Goal: Entertainment & Leisure: Browse casually

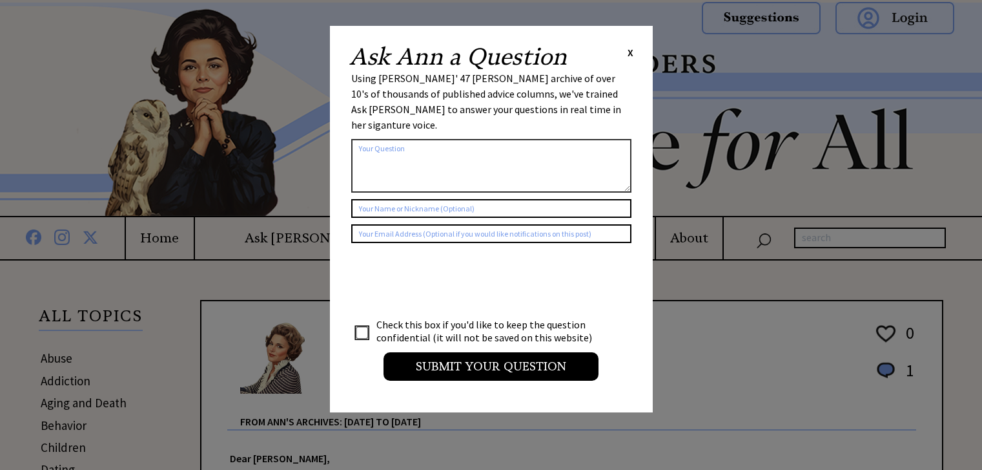
click at [629, 54] on span "X" at bounding box center [631, 52] width 6 height 13
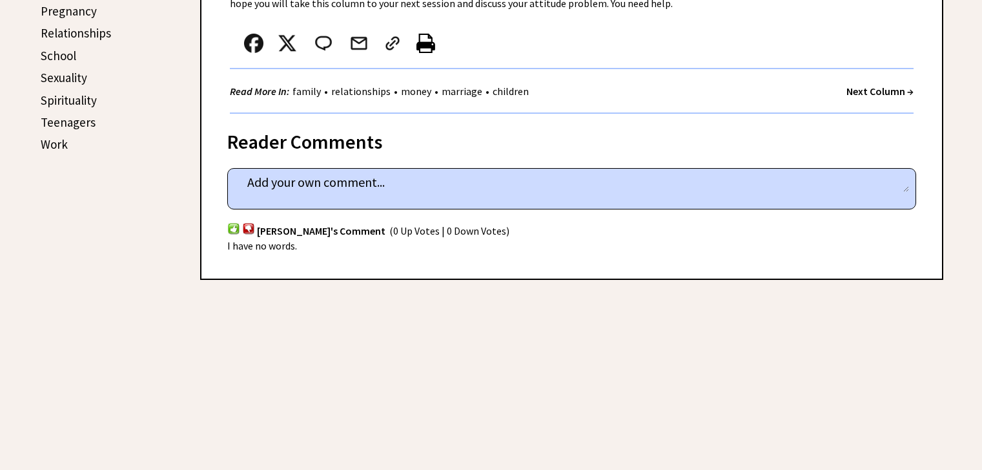
scroll to position [704, 0]
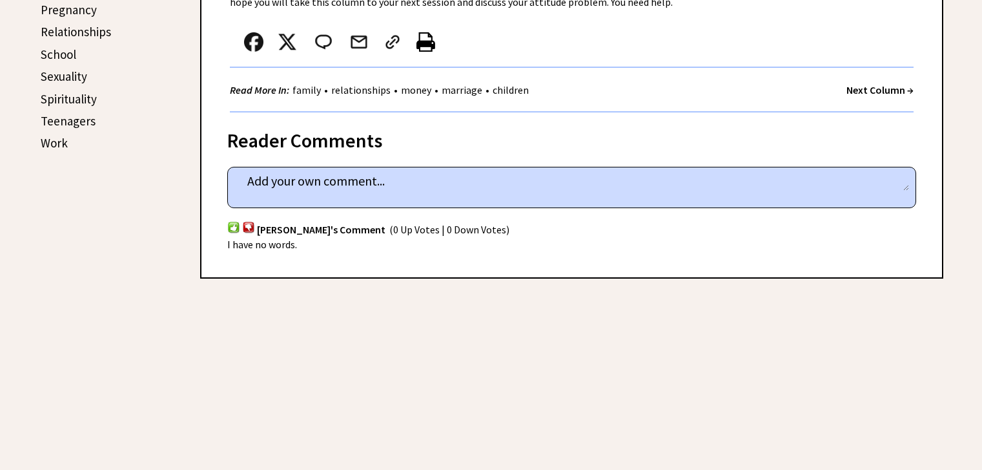
click at [868, 83] on strong "Next Column →" at bounding box center [880, 89] width 67 height 13
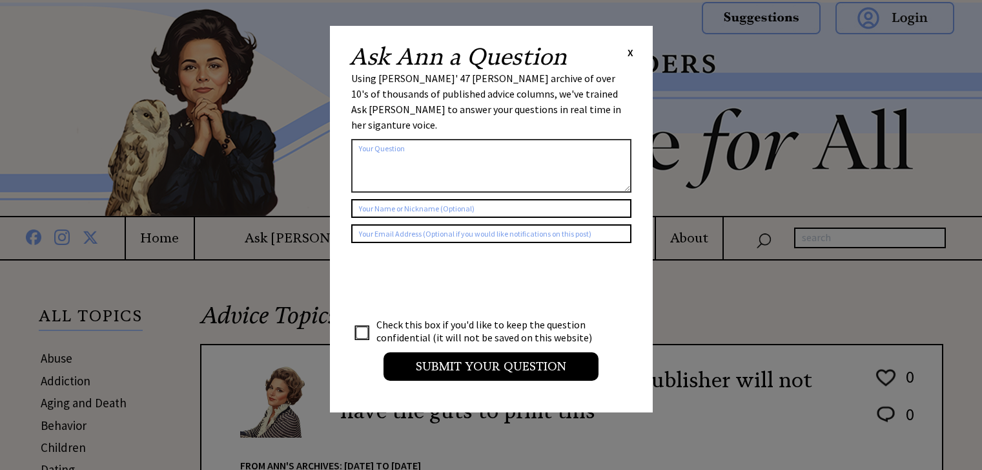
click at [627, 50] on div "Ask Ann a Question X" at bounding box center [491, 56] width 284 height 23
click at [626, 53] on div "Ask Ann a Question X" at bounding box center [491, 56] width 284 height 23
click at [628, 52] on span "X" at bounding box center [631, 52] width 6 height 13
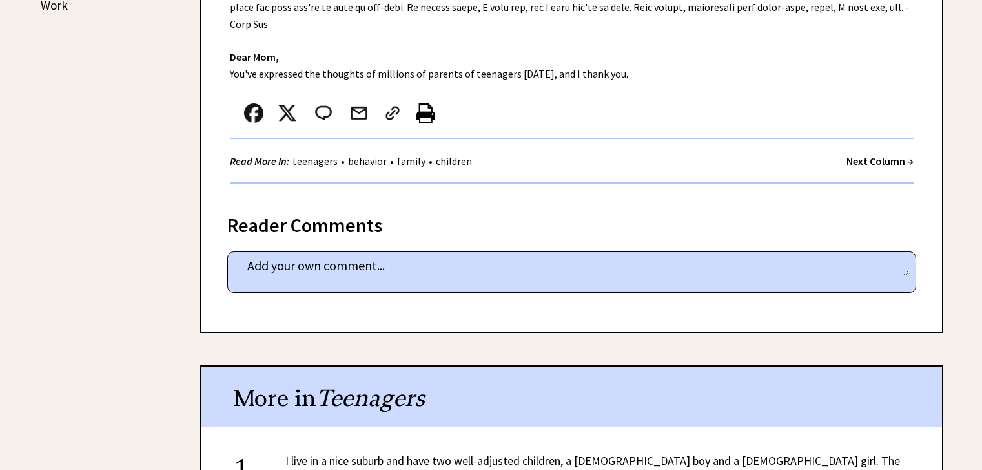
scroll to position [878, 0]
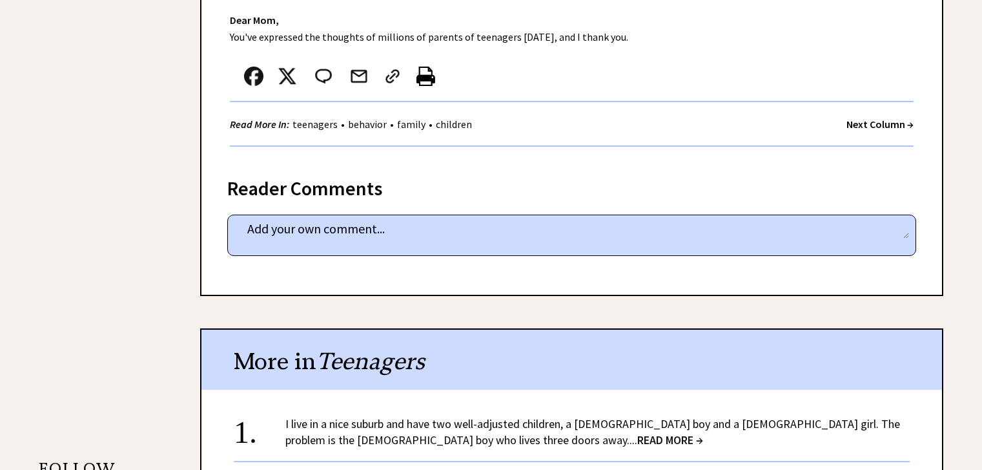
click at [847, 118] on strong "Next Column →" at bounding box center [880, 124] width 67 height 13
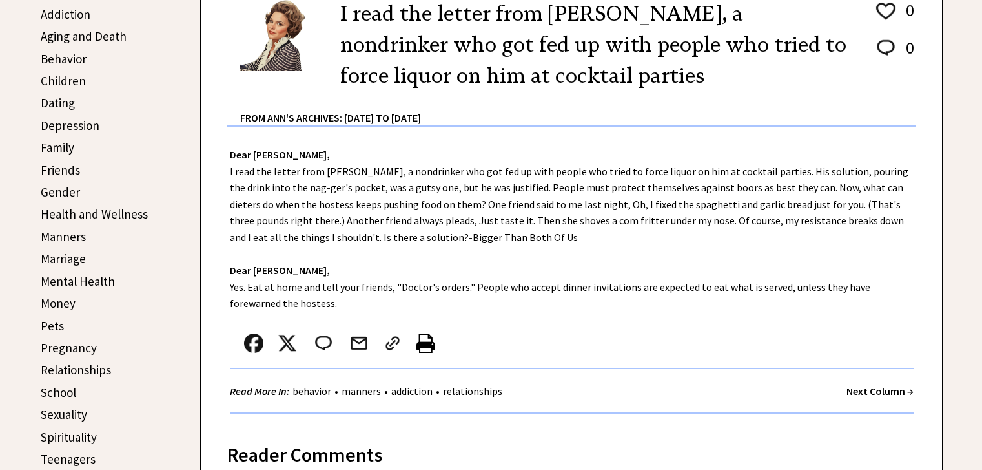
scroll to position [366, 0]
click at [875, 393] on strong "Next Column →" at bounding box center [880, 391] width 67 height 13
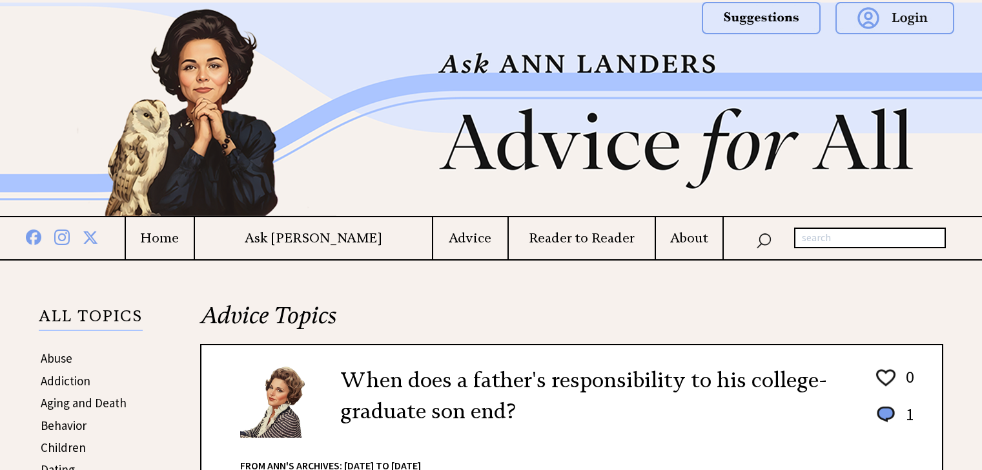
scroll to position [427, 0]
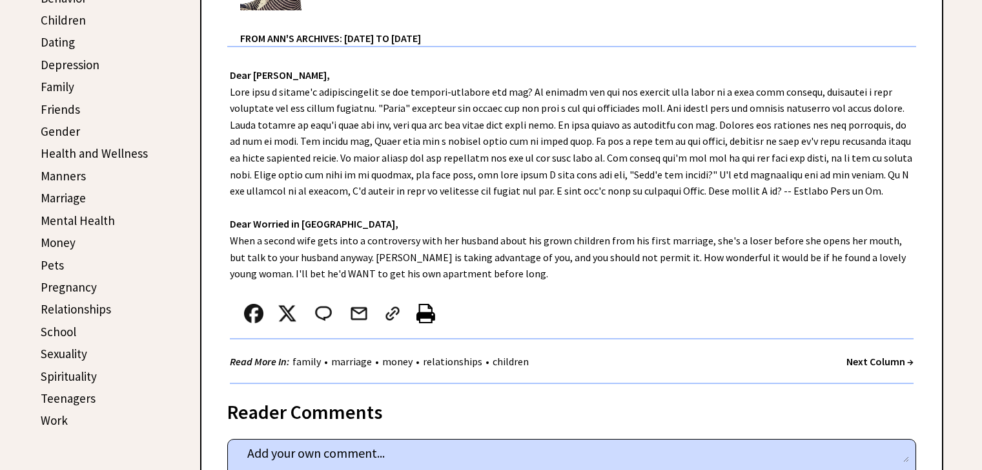
click at [873, 368] on strong "Next Column →" at bounding box center [880, 361] width 67 height 13
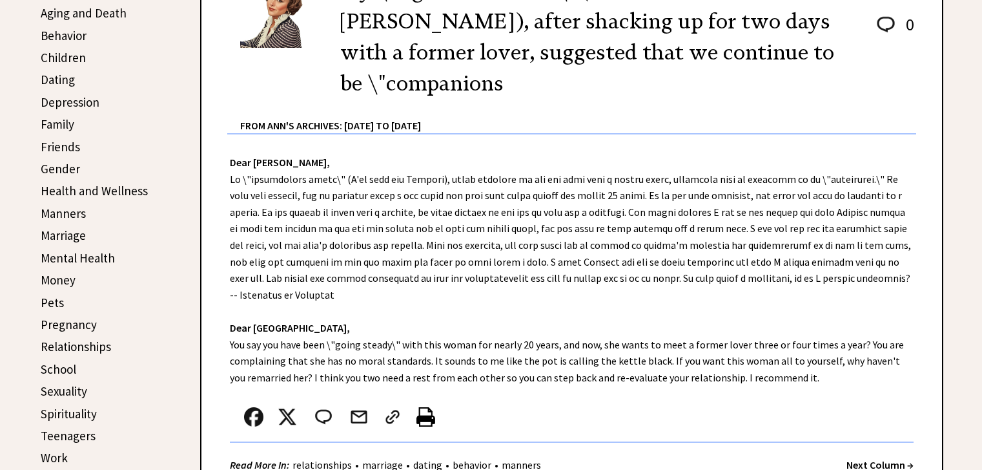
scroll to position [468, 0]
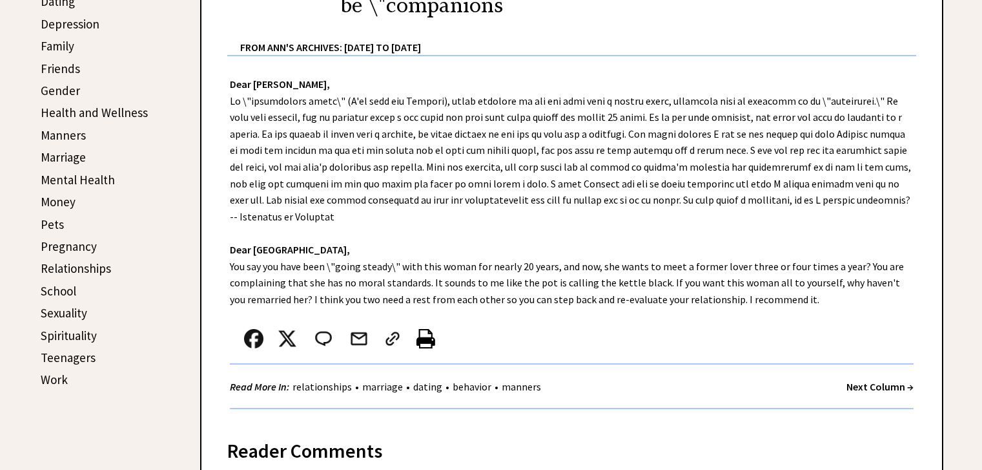
click at [848, 380] on strong "Next Column →" at bounding box center [880, 386] width 67 height 13
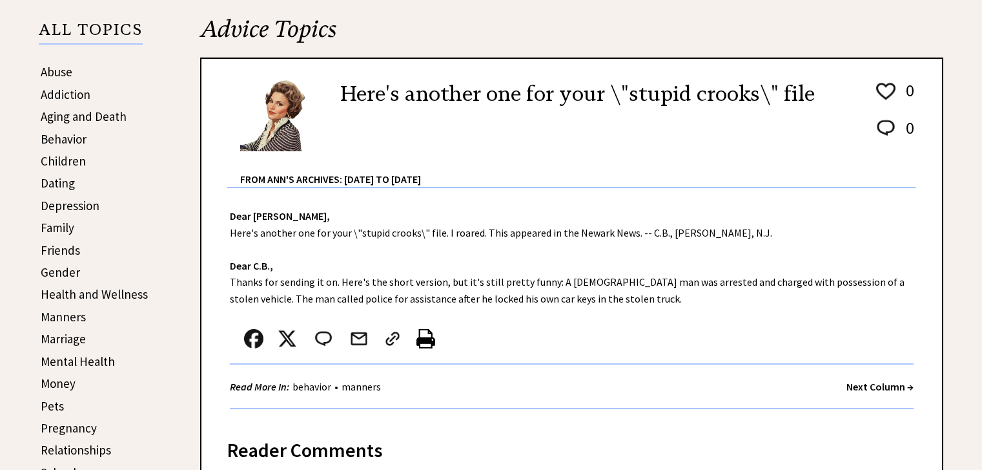
scroll to position [327, 0]
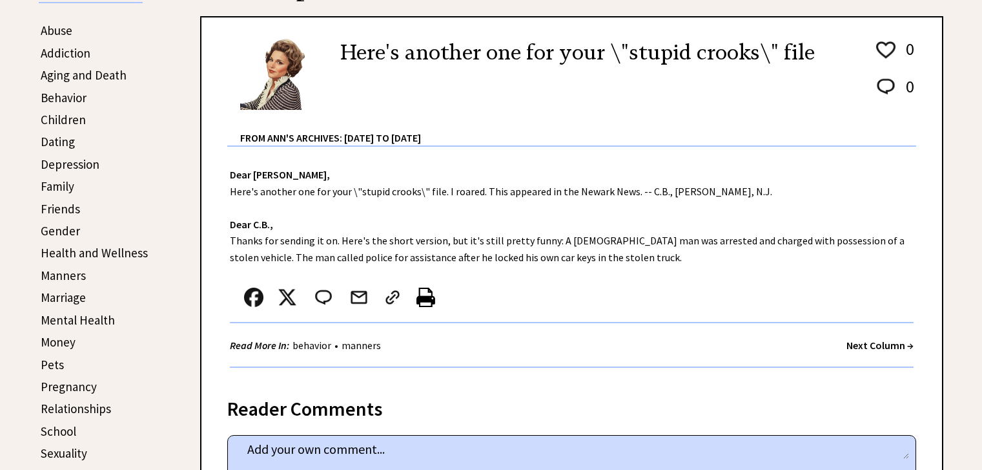
click at [902, 345] on strong "Next Column →" at bounding box center [880, 344] width 67 height 13
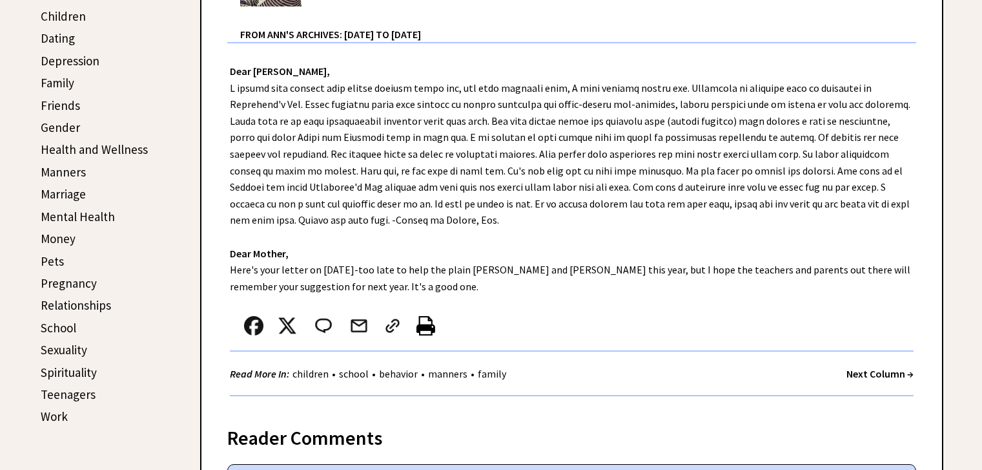
scroll to position [400, 0]
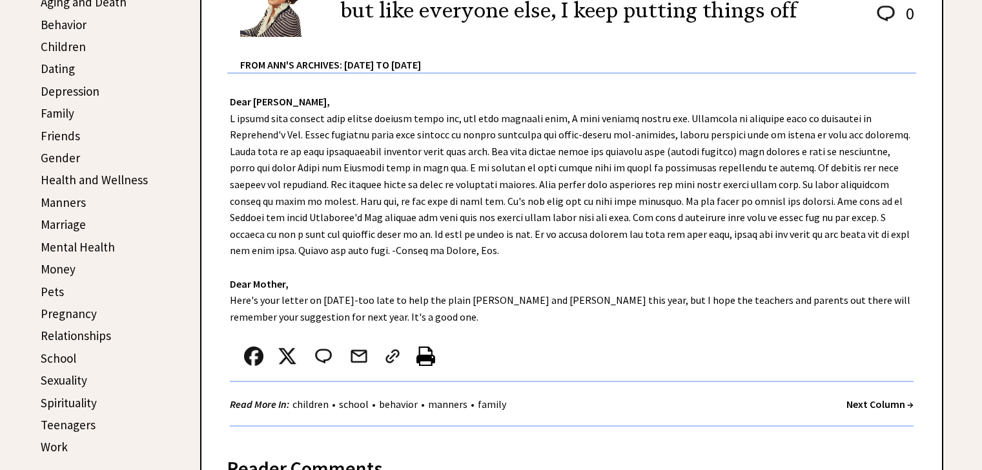
click at [867, 412] on div "Next Column →" at bounding box center [880, 404] width 67 height 16
click at [862, 405] on strong "Next Column →" at bounding box center [880, 403] width 67 height 13
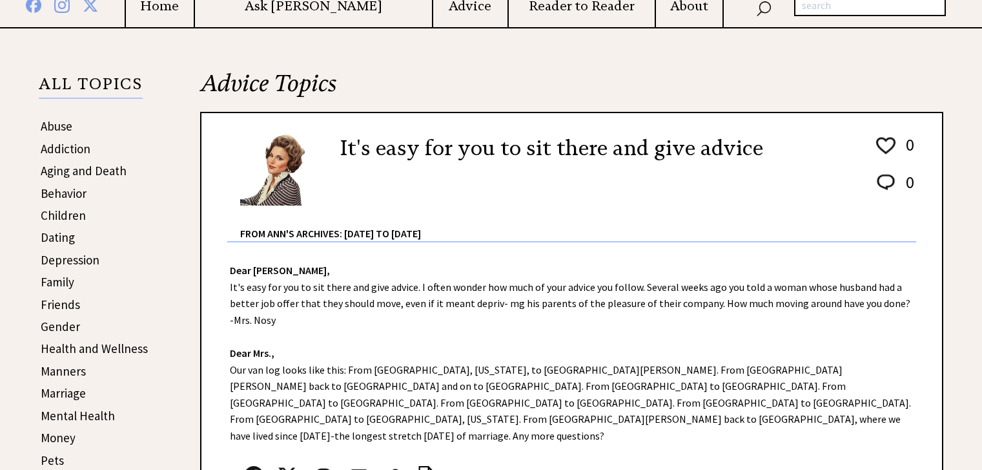
scroll to position [335, 0]
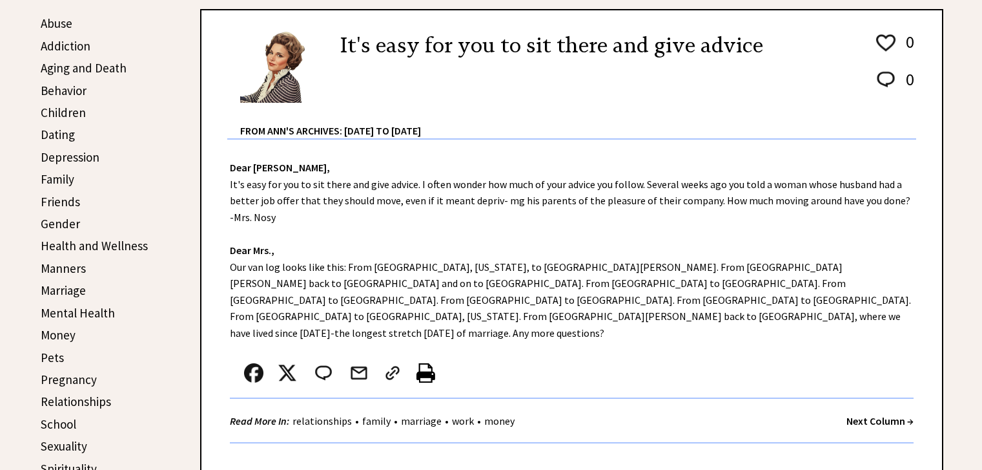
click at [860, 414] on strong "Next Column →" at bounding box center [880, 420] width 67 height 13
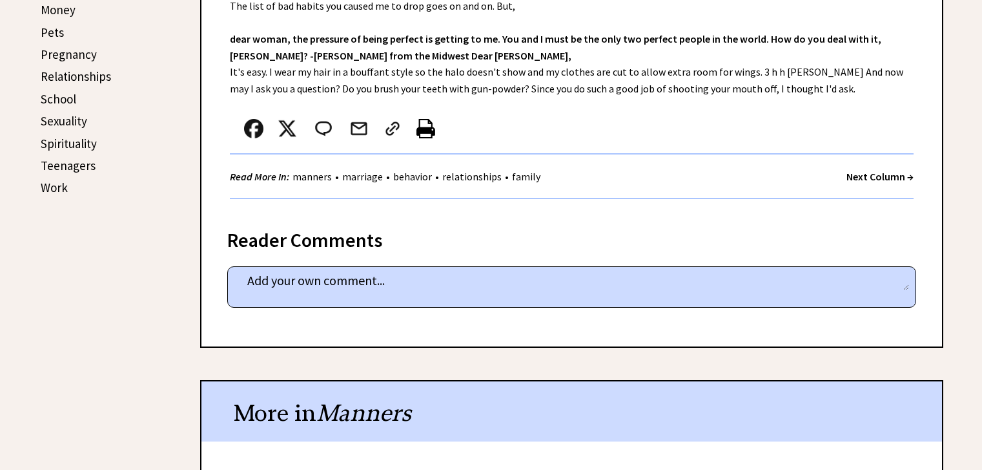
scroll to position [650, 0]
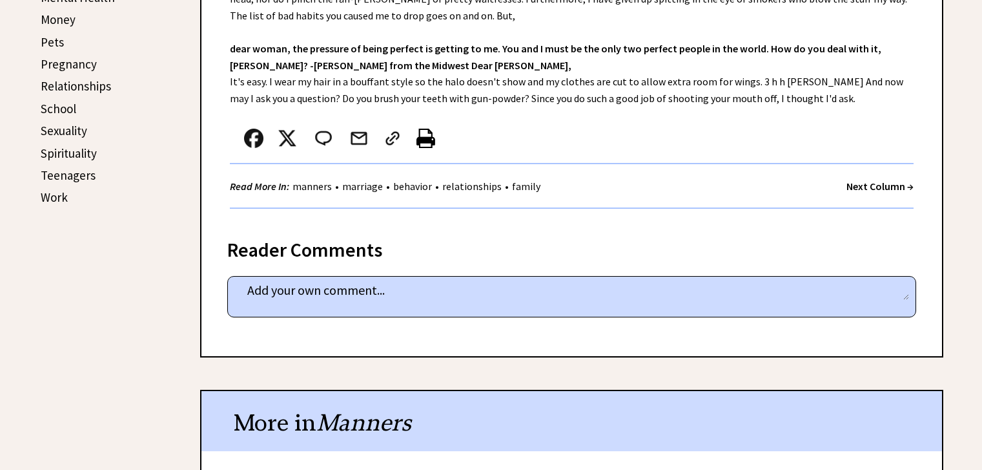
click at [869, 180] on strong "Next Column →" at bounding box center [880, 186] width 67 height 13
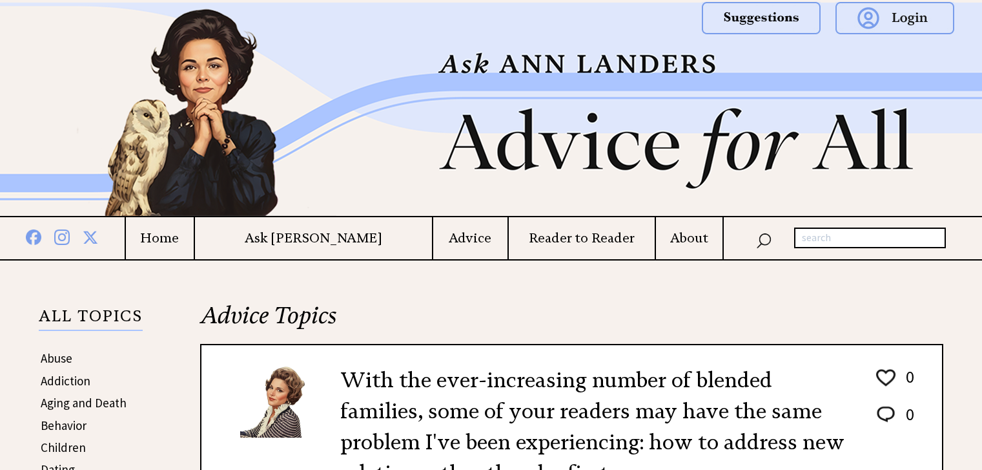
click at [869, 158] on img at bounding box center [491, 109] width 930 height 213
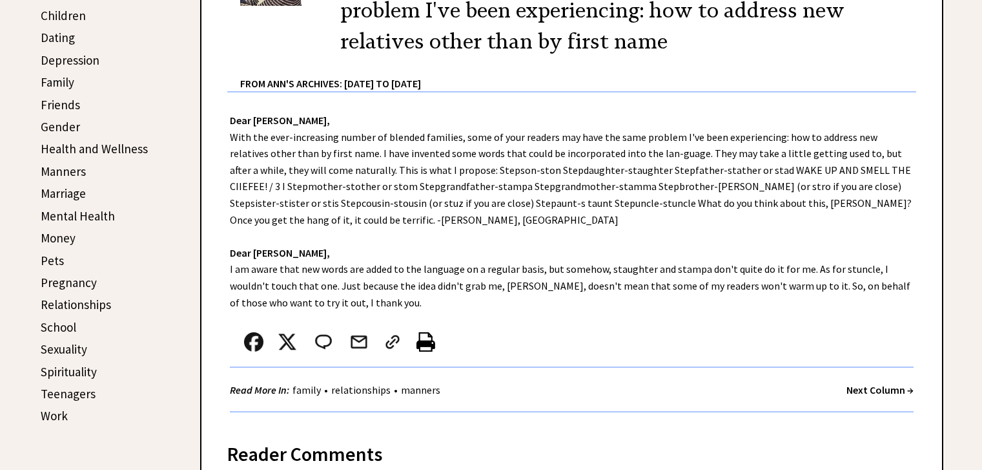
scroll to position [428, 0]
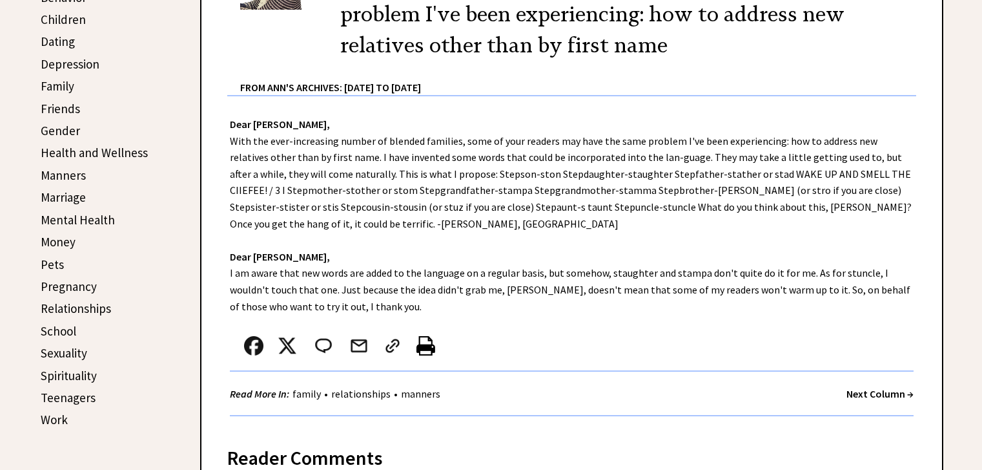
click at [878, 388] on strong "Next Column →" at bounding box center [880, 393] width 67 height 13
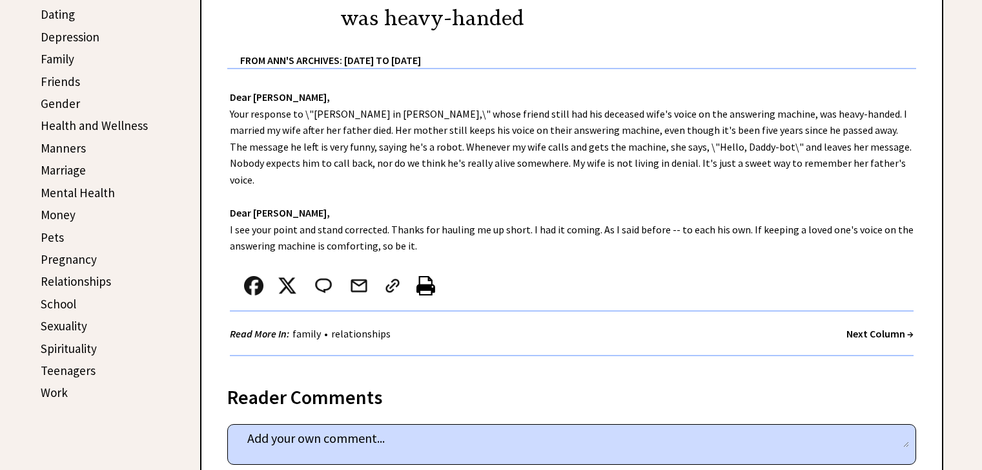
scroll to position [420, 0]
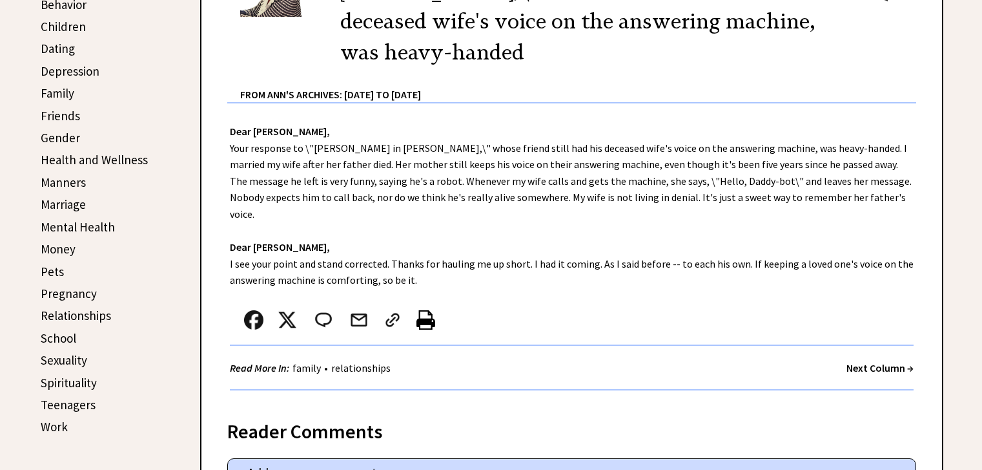
click at [878, 361] on strong "Next Column →" at bounding box center [880, 367] width 67 height 13
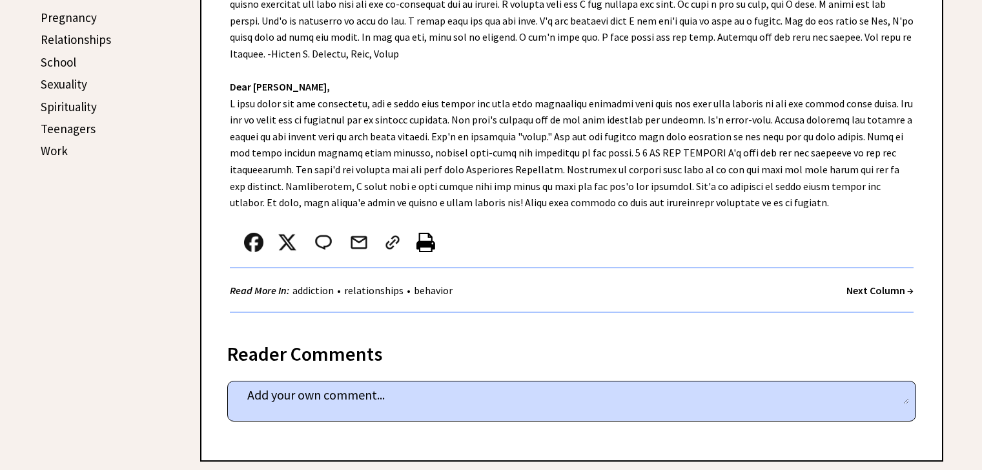
scroll to position [700, 0]
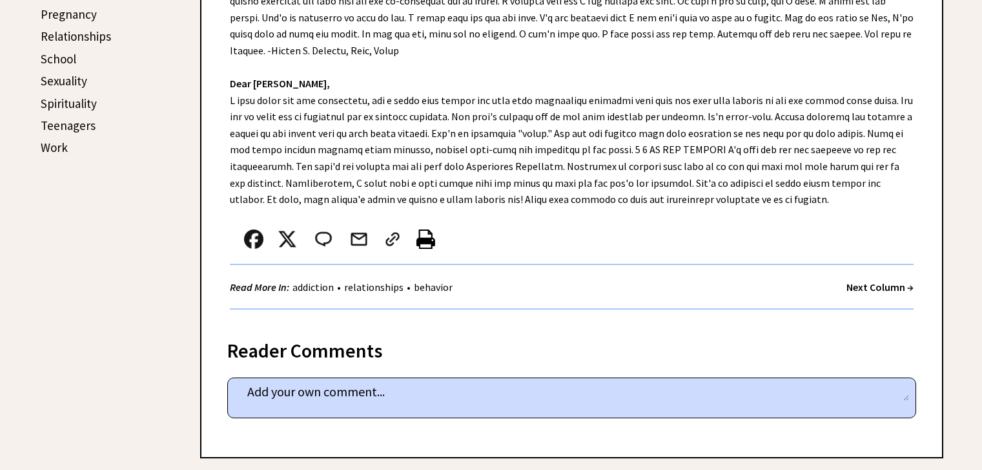
click at [861, 285] on strong "Next Column →" at bounding box center [880, 286] width 67 height 13
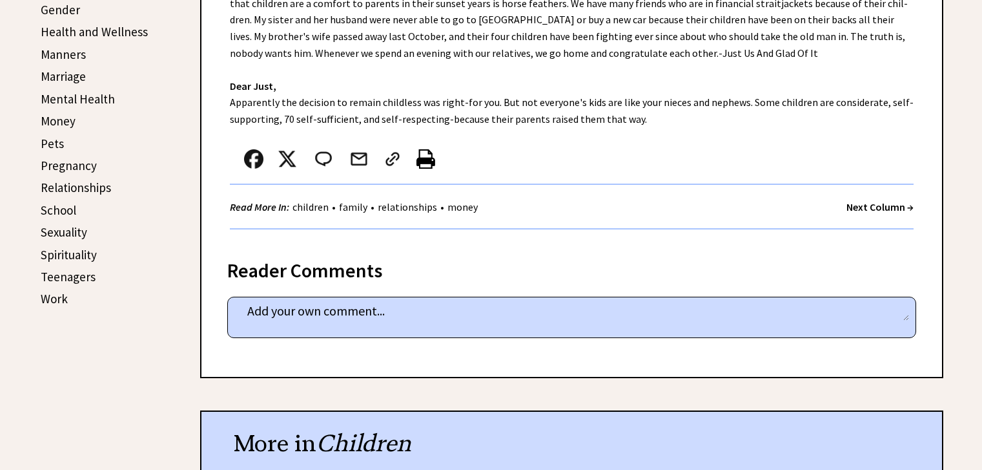
scroll to position [561, 0]
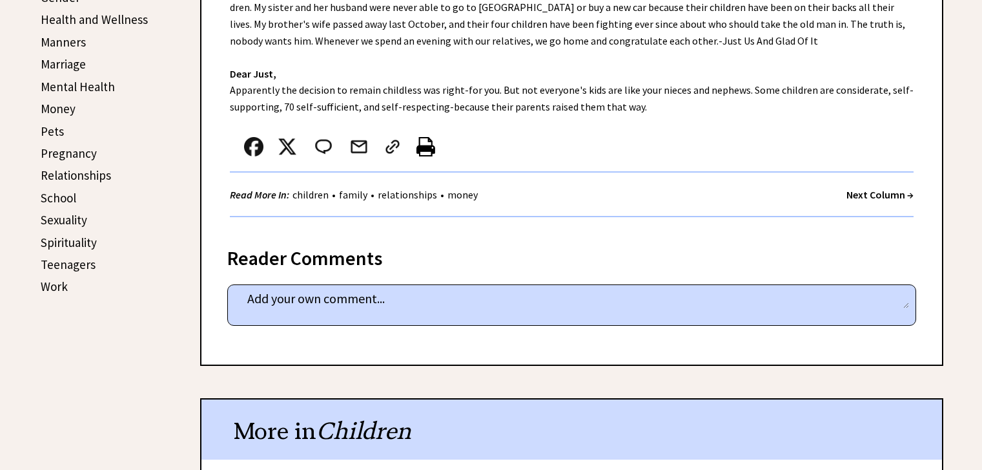
click at [867, 199] on strong "Next Column →" at bounding box center [880, 194] width 67 height 13
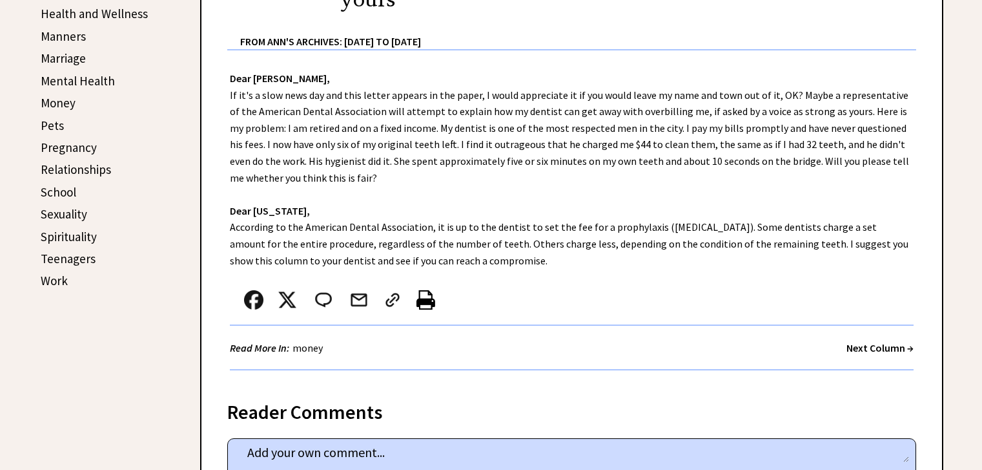
scroll to position [572, 0]
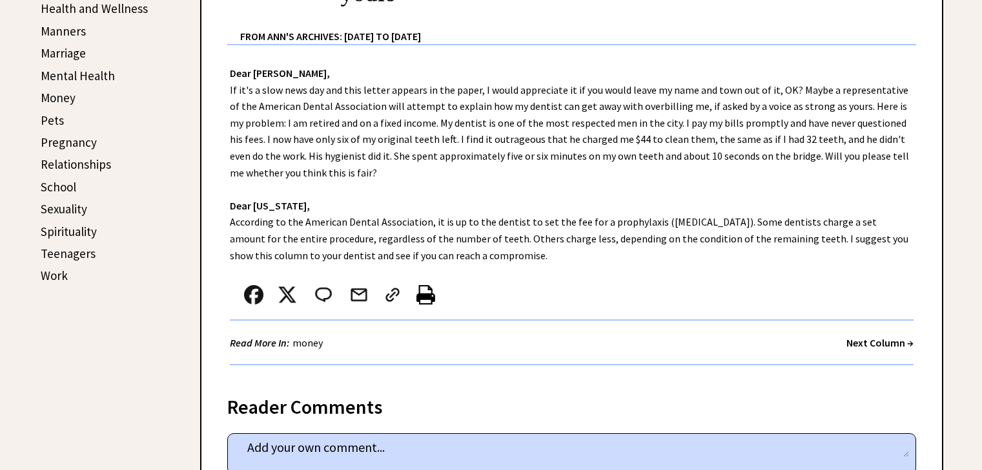
click at [883, 348] on strong "Next Column →" at bounding box center [880, 342] width 67 height 13
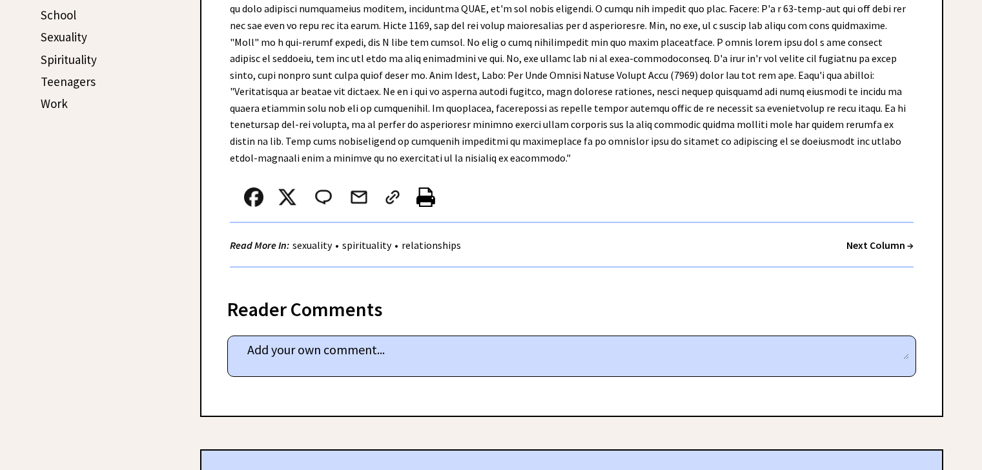
scroll to position [793, 0]
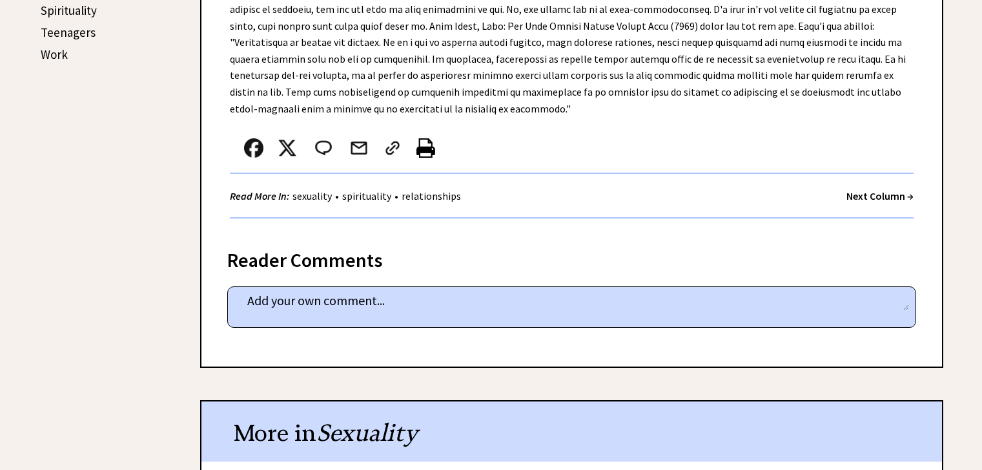
click at [876, 189] on strong "Next Column →" at bounding box center [880, 195] width 67 height 13
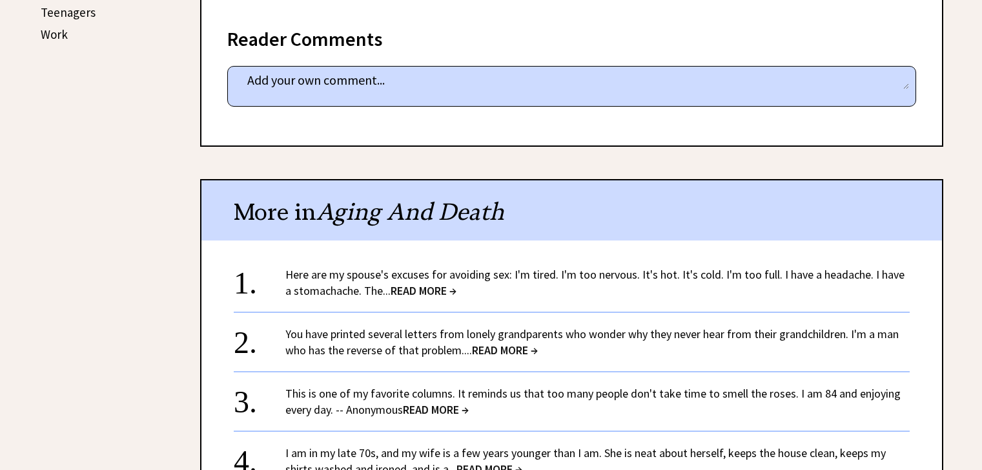
scroll to position [581, 0]
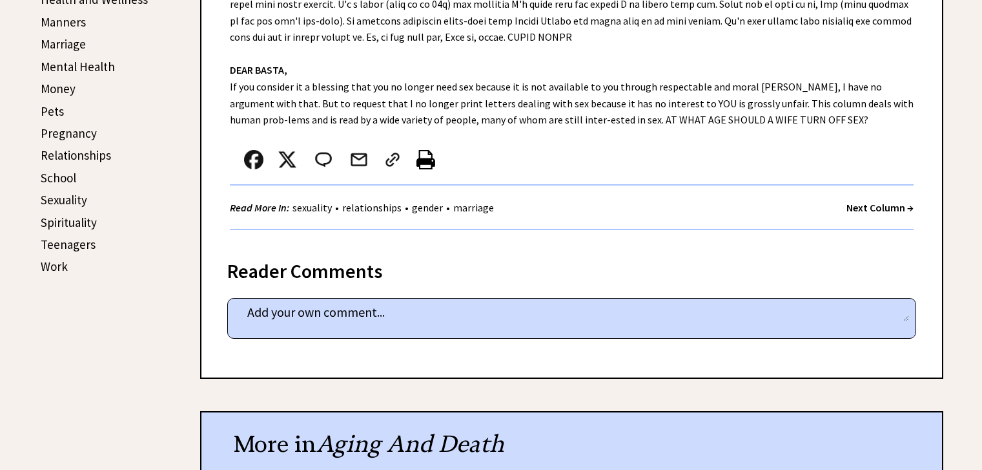
click at [864, 223] on div "Read More In: sexuality • relationships • gender • marriage Next Column →" at bounding box center [572, 207] width 684 height 45
click at [862, 214] on div "Next Column →" at bounding box center [880, 208] width 67 height 16
click at [863, 212] on strong "Next Column →" at bounding box center [880, 207] width 67 height 13
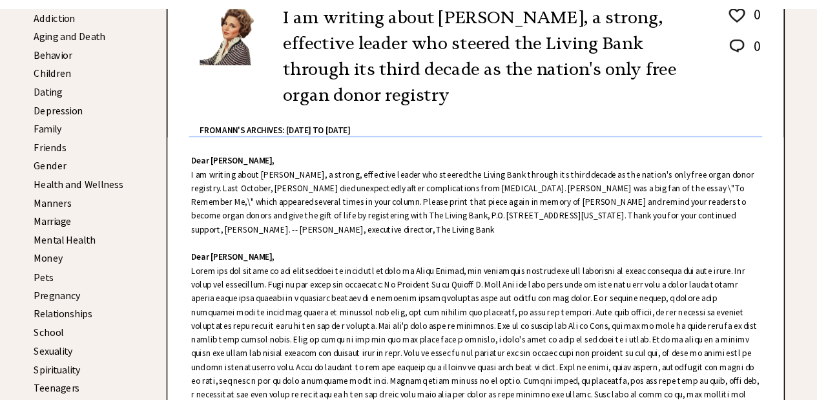
scroll to position [344, 0]
